Goal: Transaction & Acquisition: Purchase product/service

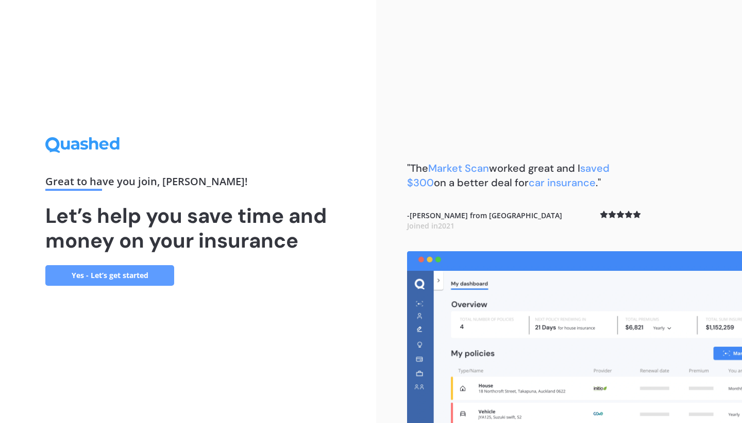
click at [121, 279] on link "Yes - Let’s get started" at bounding box center [109, 275] width 129 height 21
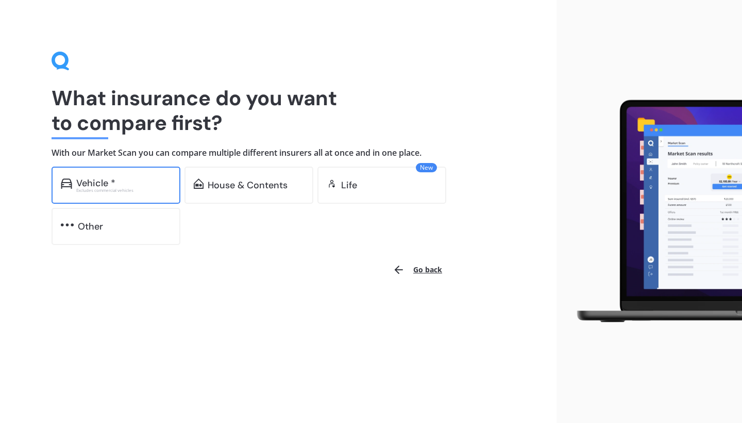
click at [105, 179] on div "Vehicle *" at bounding box center [95, 183] width 39 height 10
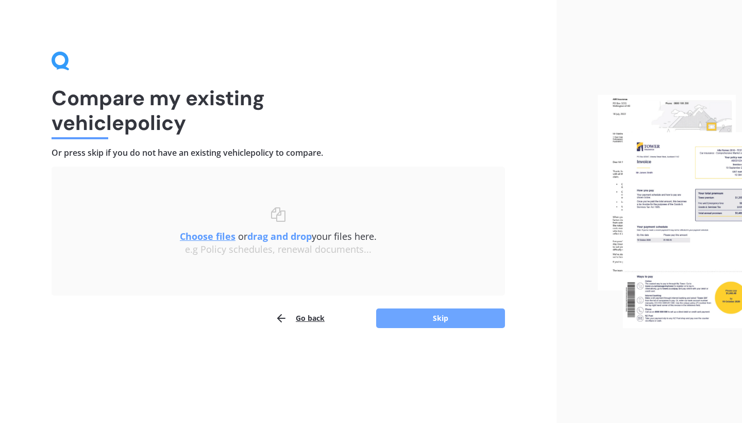
click at [402, 317] on button "Skip" at bounding box center [440, 318] width 129 height 20
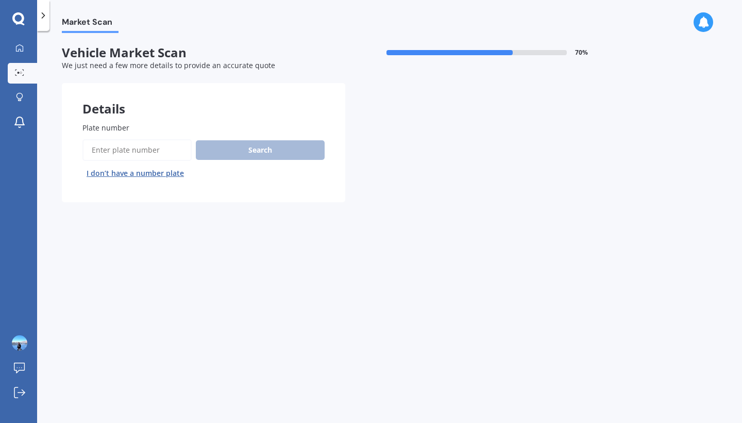
click at [124, 141] on input "Plate number" at bounding box center [136, 150] width 109 height 22
type input "kme210"
click at [270, 151] on button "Search" at bounding box center [260, 150] width 129 height 20
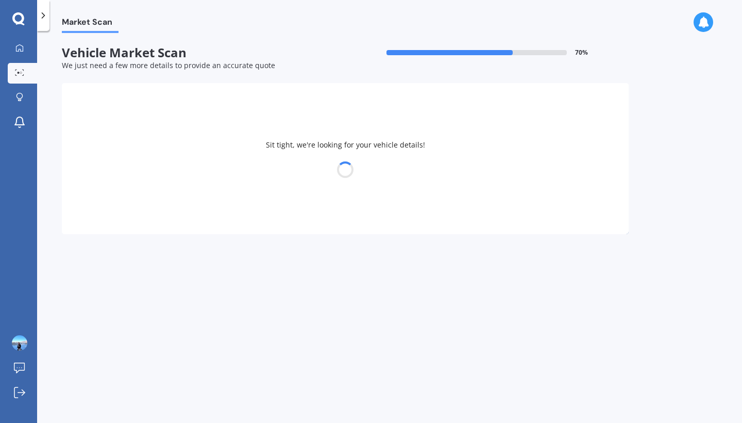
select select "HONDA"
select select "INSIGHT"
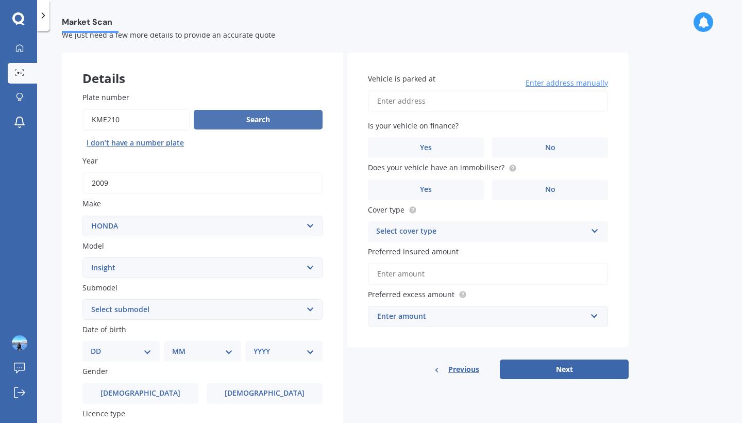
scroll to position [34, 0]
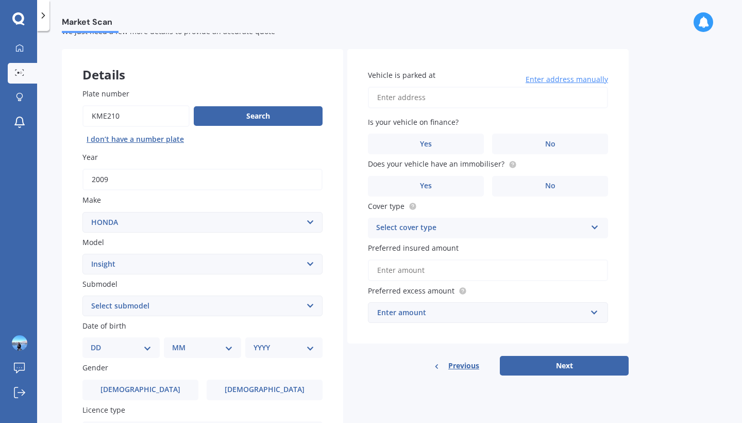
select select "12"
select select "06"
select select "2002"
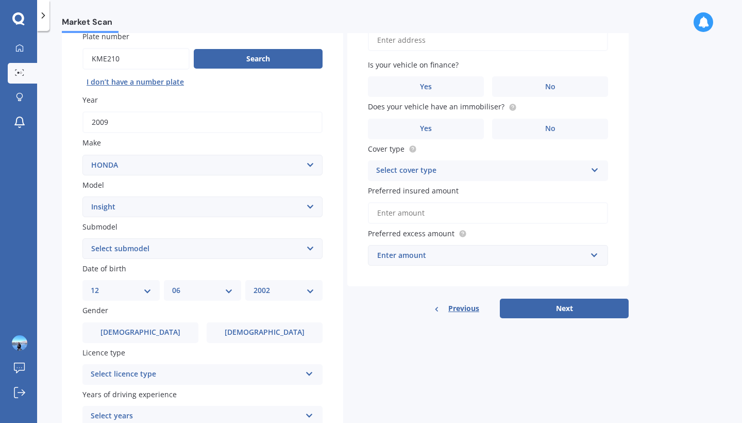
scroll to position [95, 0]
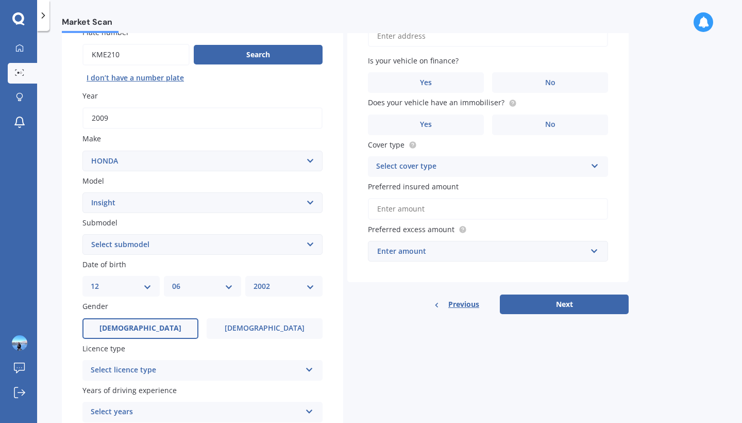
click at [145, 318] on label "[DEMOGRAPHIC_DATA]" at bounding box center [140, 328] width 116 height 21
click at [0, 0] on input "[DEMOGRAPHIC_DATA]" at bounding box center [0, 0] width 0 height 0
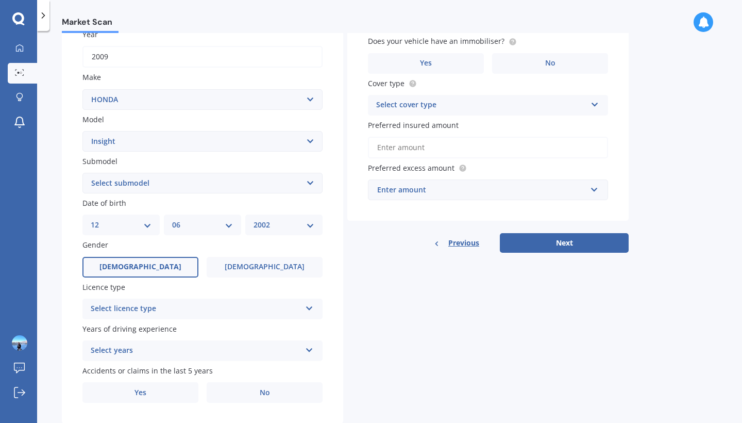
scroll to position [162, 0]
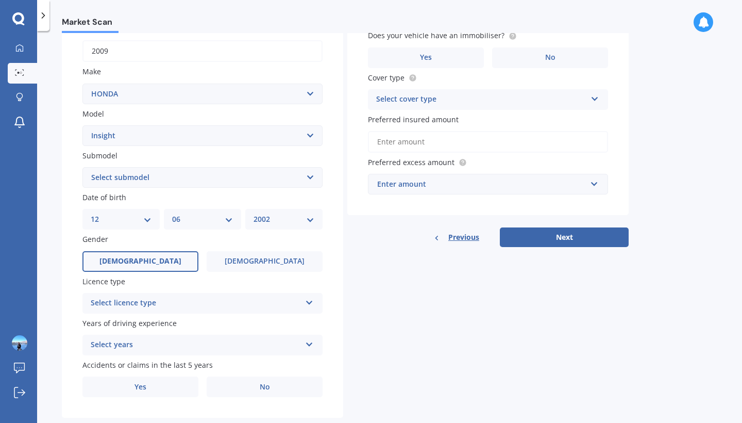
click at [163, 303] on div "Select licence type" at bounding box center [196, 303] width 210 height 12
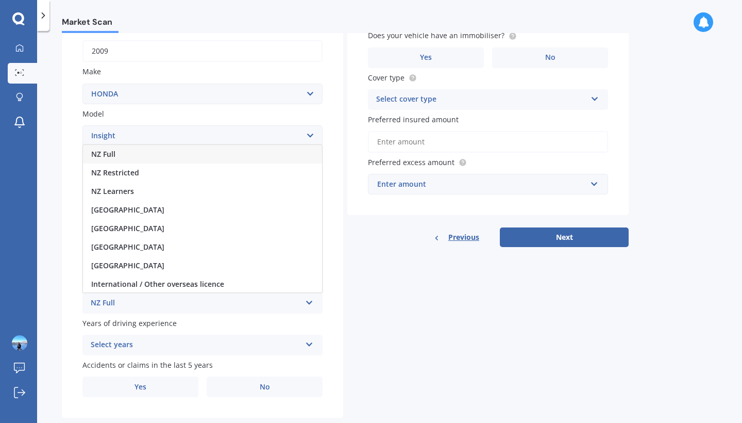
click at [140, 151] on div "NZ Full" at bounding box center [202, 154] width 239 height 19
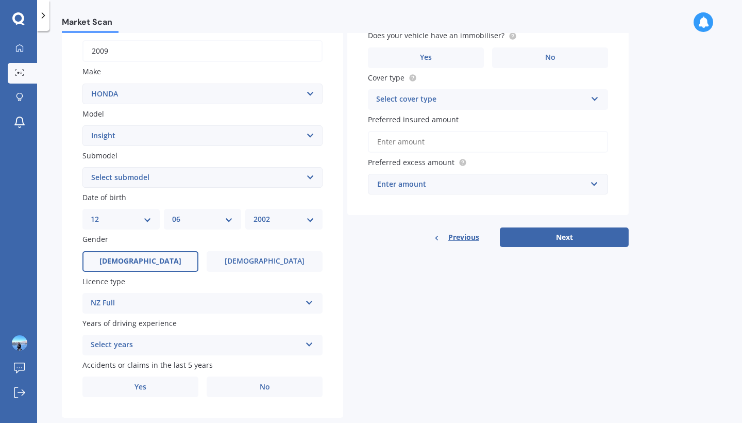
click at [136, 335] on div "Select years 5 or more years 4 years 3 years 2 years 1 year" at bounding box center [202, 345] width 240 height 21
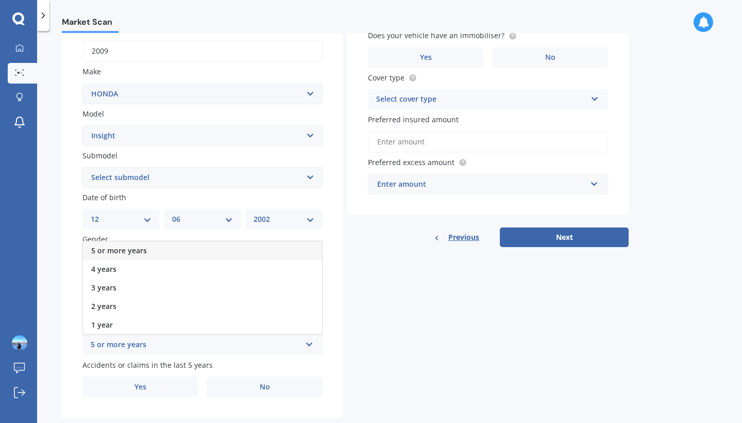
click at [134, 249] on span "5 or more years" at bounding box center [119, 250] width 56 height 10
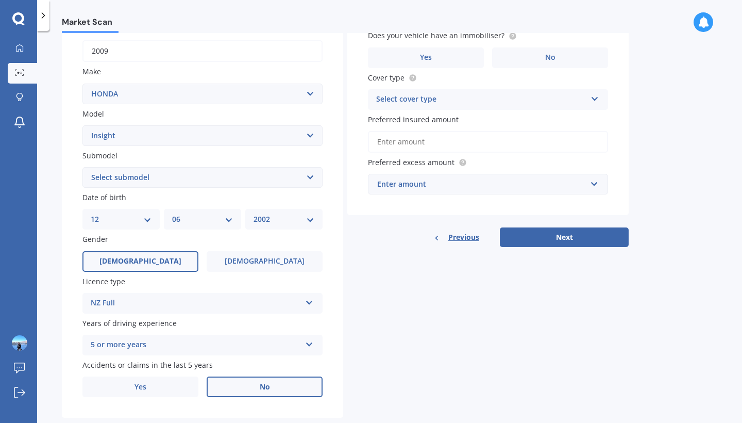
click at [273, 387] on label "No" at bounding box center [265, 386] width 116 height 21
click at [0, 0] on input "No" at bounding box center [0, 0] width 0 height 0
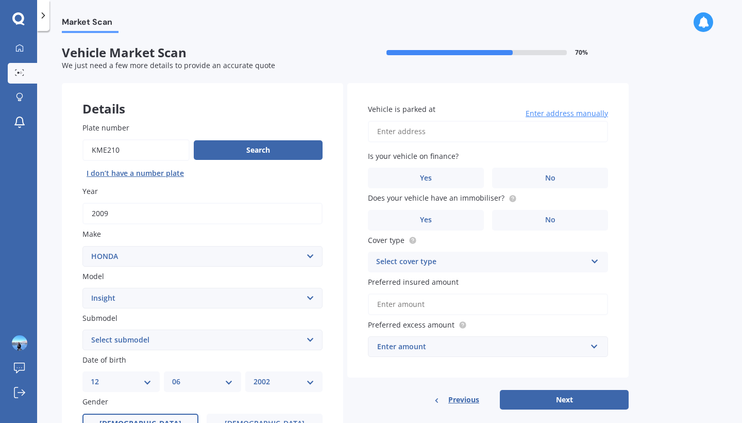
scroll to position [0, 0]
type input "[STREET_ADDRESS]"
click at [536, 175] on label "No" at bounding box center [550, 178] width 116 height 21
click at [0, 0] on input "No" at bounding box center [0, 0] width 0 height 0
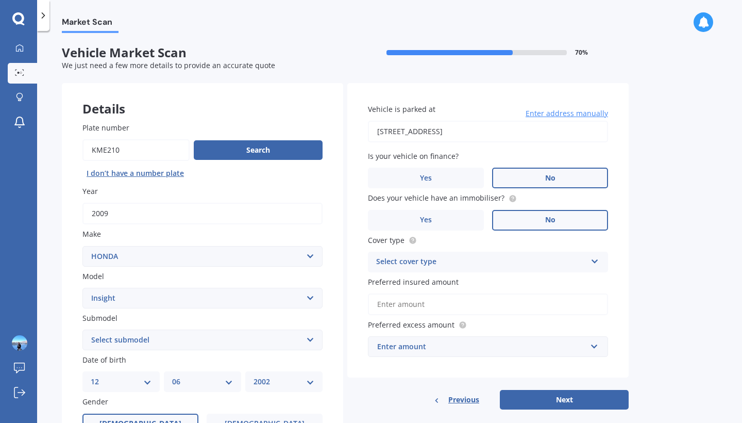
click at [534, 213] on label "No" at bounding box center [550, 220] width 116 height 21
click at [0, 0] on input "No" at bounding box center [0, 0] width 0 height 0
click at [482, 252] on div "Select cover type Comprehensive Third Party, Fire & Theft Third Party" at bounding box center [488, 262] width 240 height 21
click at [445, 282] on div "Comprehensive" at bounding box center [488, 282] width 239 height 19
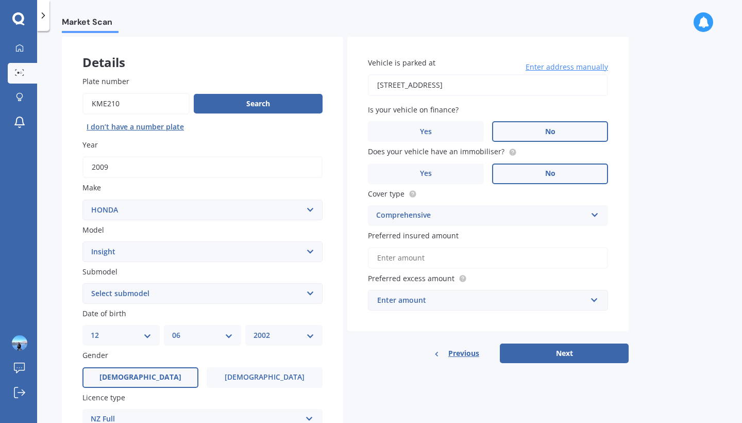
scroll to position [47, 0]
click at [468, 295] on div "Enter amount" at bounding box center [481, 299] width 209 height 11
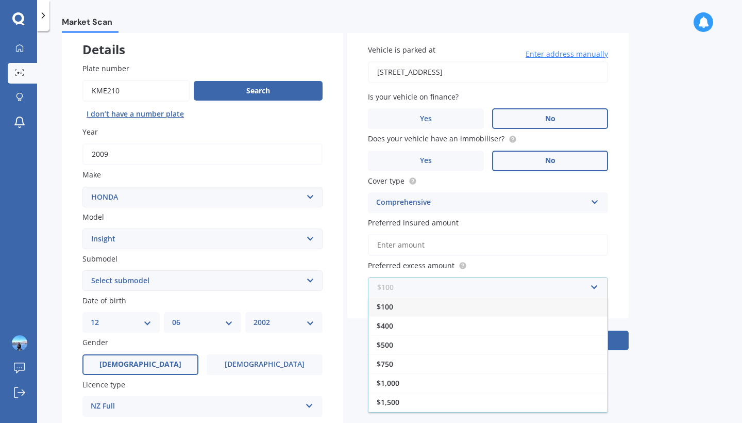
scroll to position [64, 0]
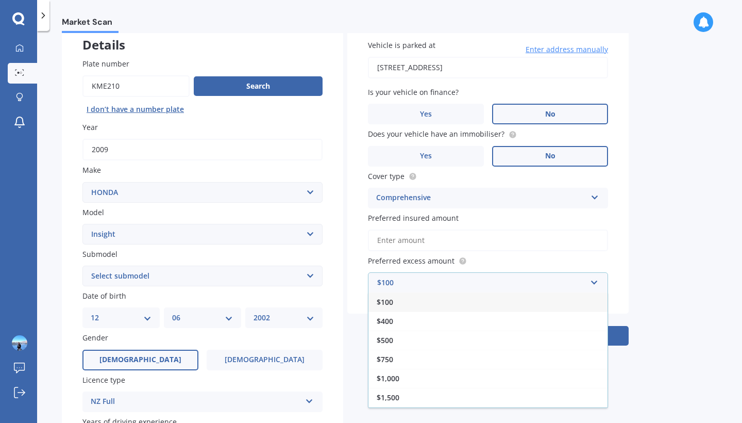
click at [643, 264] on div "Market Scan Vehicle Market Scan 70 % We just need a few more details to provide…" at bounding box center [389, 229] width 705 height 392
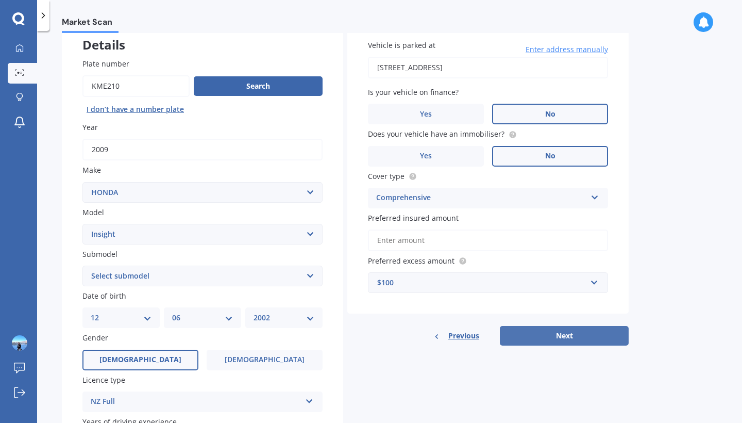
click at [534, 339] on button "Next" at bounding box center [564, 336] width 129 height 20
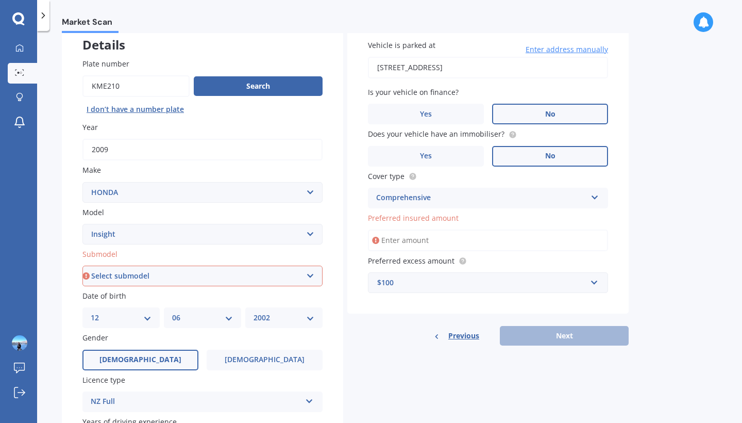
select select "HYBRID"
click at [550, 333] on div "Previous Next" at bounding box center [489, 336] width 282 height 20
click at [400, 244] on input "Preferred insured amount" at bounding box center [488, 240] width 240 height 22
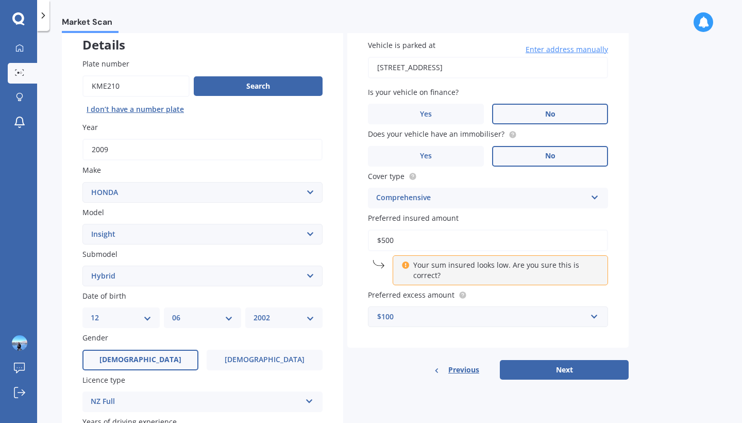
type input "$5,000"
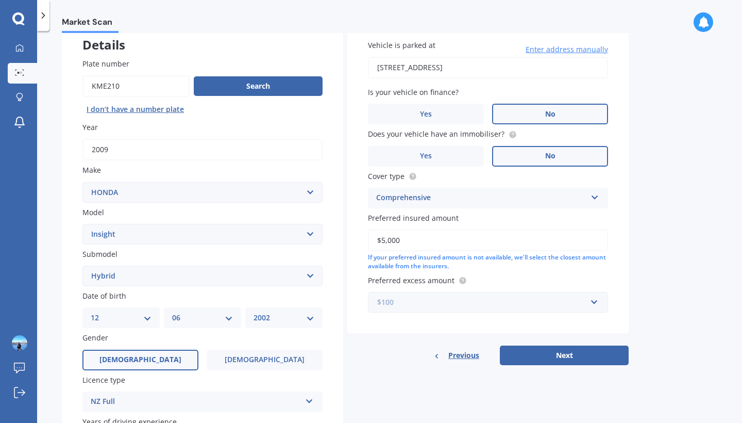
click at [593, 300] on input "text" at bounding box center [484, 302] width 231 height 20
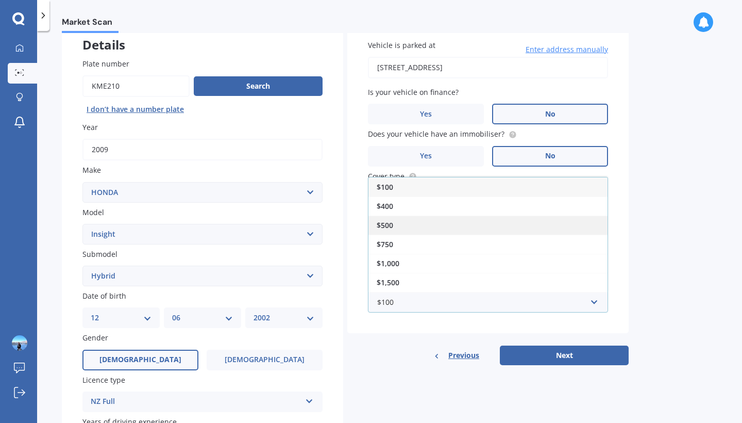
click at [421, 227] on div "$500" at bounding box center [488, 225] width 239 height 19
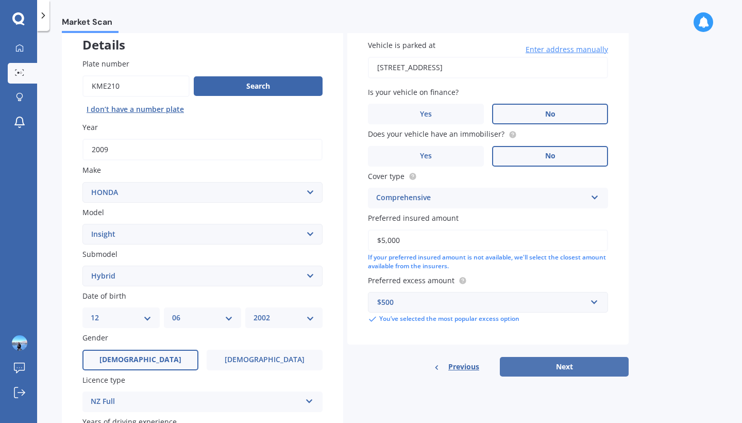
click at [542, 371] on button "Next" at bounding box center [564, 367] width 129 height 20
select select "12"
select select "06"
select select "2002"
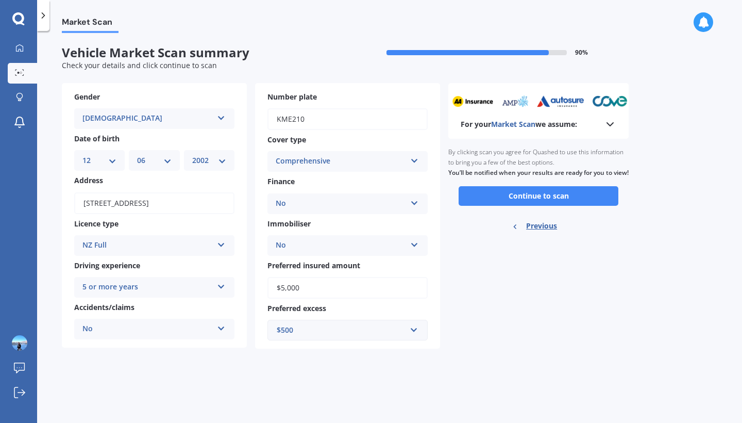
scroll to position [0, 0]
click at [533, 205] on button "Continue to scan" at bounding box center [539, 196] width 160 height 20
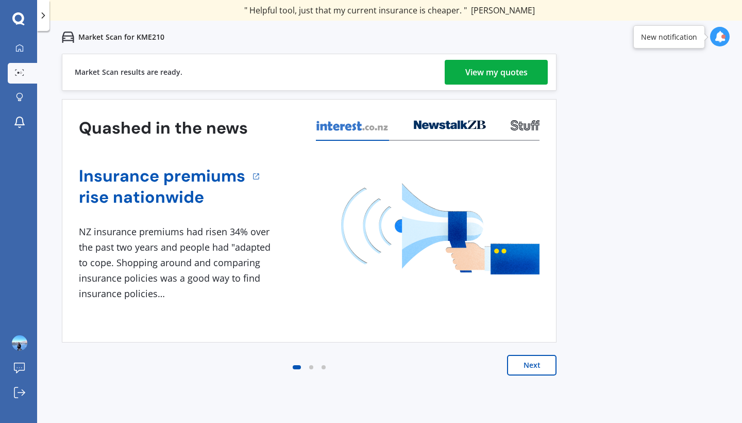
click at [530, 365] on button "Next" at bounding box center [531, 365] width 49 height 21
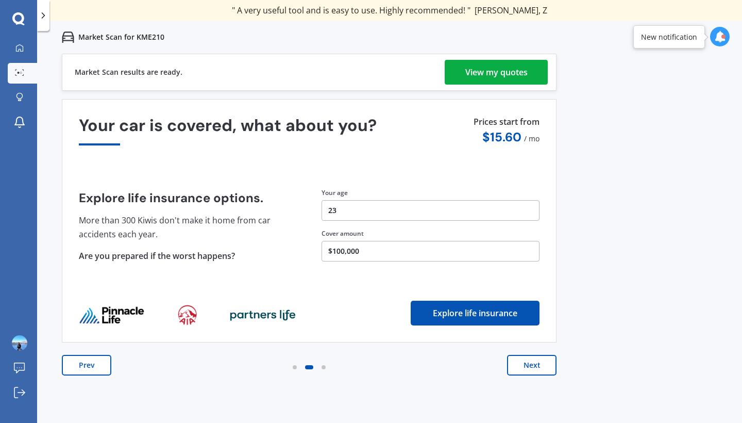
click at [494, 69] on div "View my quotes" at bounding box center [497, 72] width 62 height 25
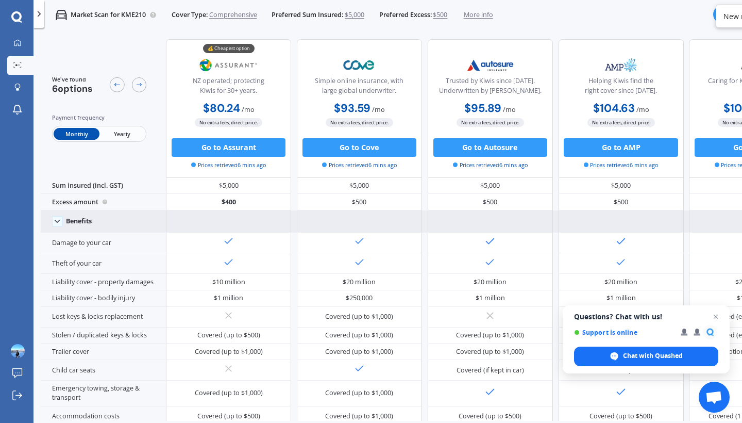
click at [56, 223] on polyline at bounding box center [57, 221] width 5 height 3
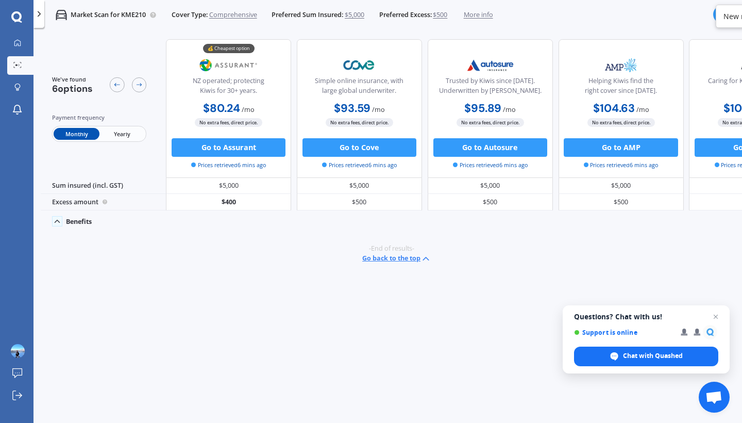
click at [56, 223] on icon at bounding box center [57, 221] width 9 height 9
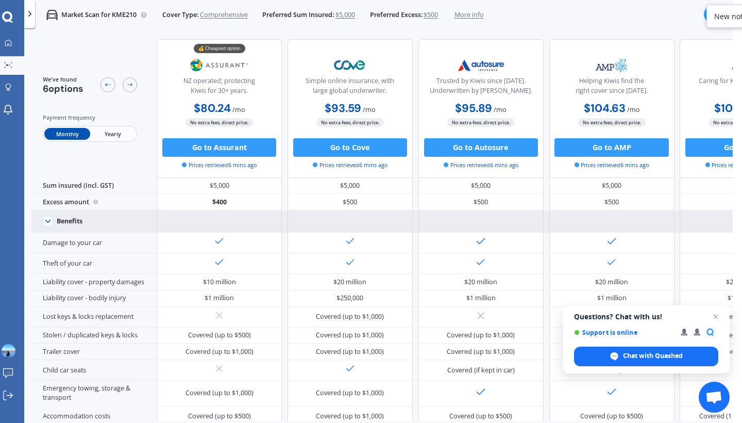
click at [129, 135] on span "Yearly" at bounding box center [112, 134] width 45 height 12
